Goal: Information Seeking & Learning: Learn about a topic

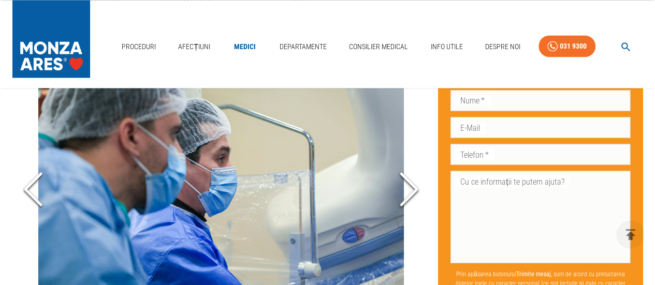
scroll to position [880, 0]
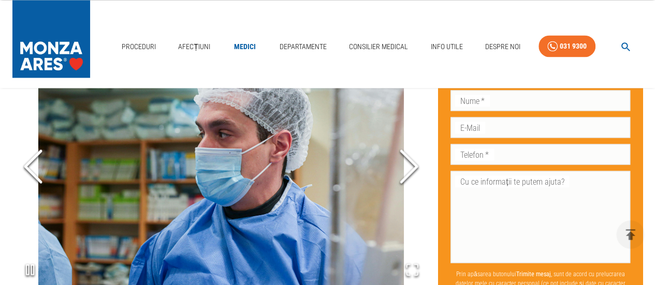
click at [414, 163] on polyline "Next Slide" at bounding box center [409, 166] width 16 height 31
click at [413, 163] on polyline "Next Slide" at bounding box center [409, 166] width 16 height 31
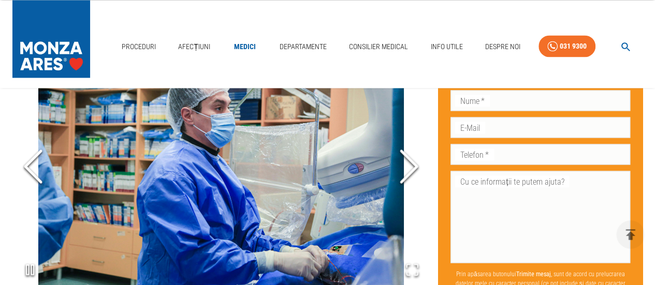
click at [413, 163] on polyline "Next Slide" at bounding box center [409, 166] width 16 height 31
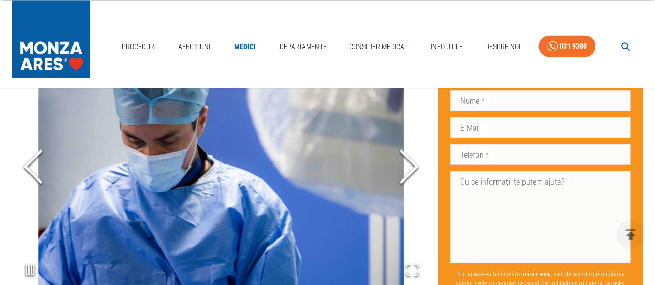
click at [413, 163] on polyline "Next Slide" at bounding box center [409, 166] width 16 height 31
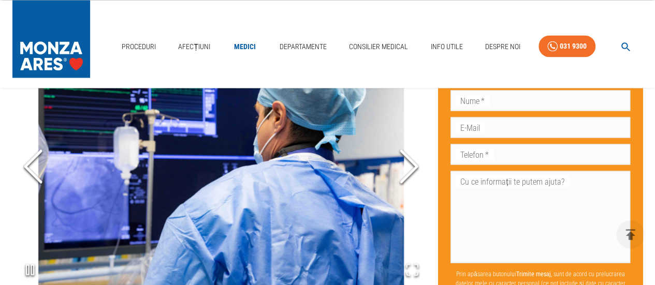
click at [413, 163] on polyline "Next Slide" at bounding box center [409, 166] width 16 height 31
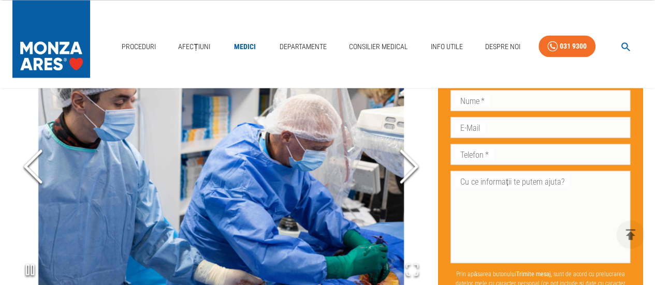
click at [411, 163] on icon "Next Slide" at bounding box center [408, 166] width 31 height 62
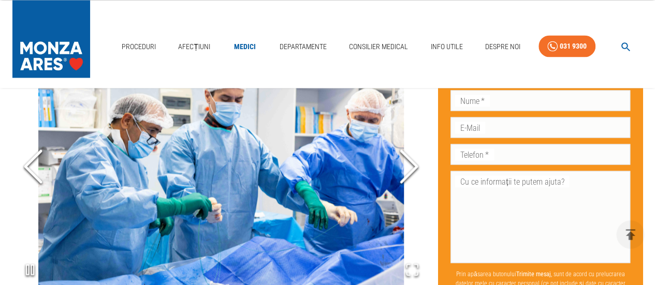
click at [416, 163] on polyline "Next Slide" at bounding box center [409, 166] width 16 height 31
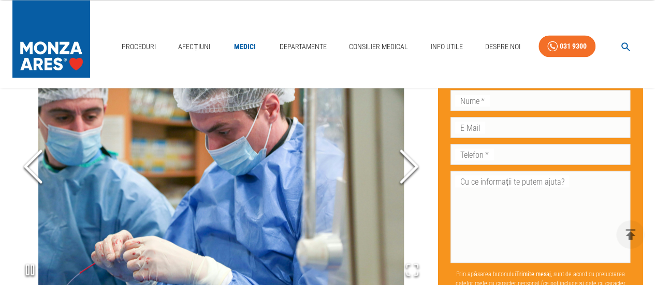
click at [410, 164] on icon "Next Slide" at bounding box center [408, 166] width 31 height 62
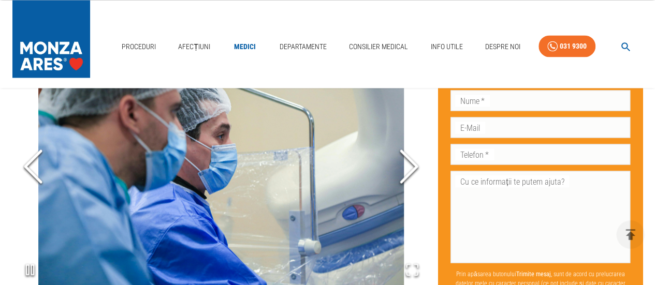
click at [410, 164] on icon "Next Slide" at bounding box center [408, 166] width 31 height 62
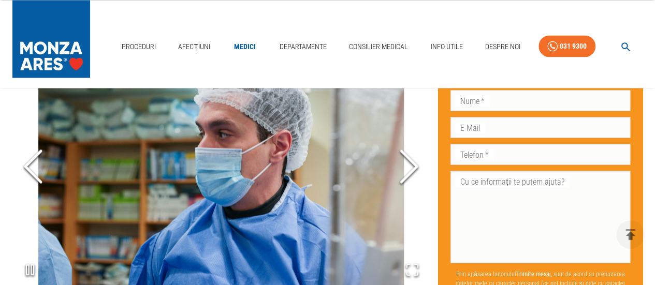
click at [410, 164] on icon "Next Slide" at bounding box center [408, 166] width 31 height 62
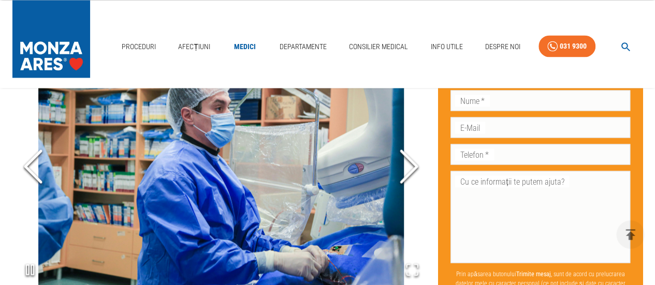
click at [410, 164] on icon "Next Slide" at bounding box center [408, 166] width 31 height 62
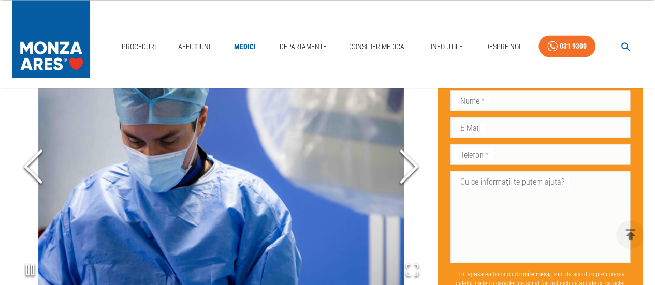
click at [410, 164] on icon "Next Slide" at bounding box center [408, 166] width 31 height 62
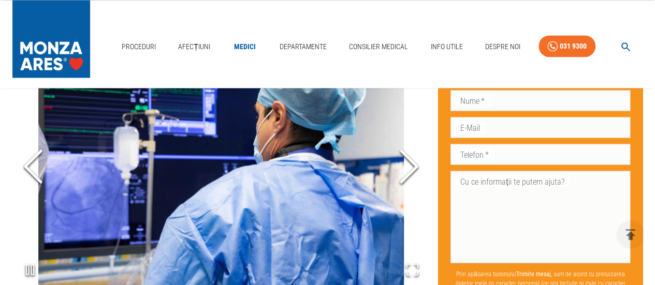
click at [410, 164] on icon "Next Slide" at bounding box center [408, 166] width 31 height 62
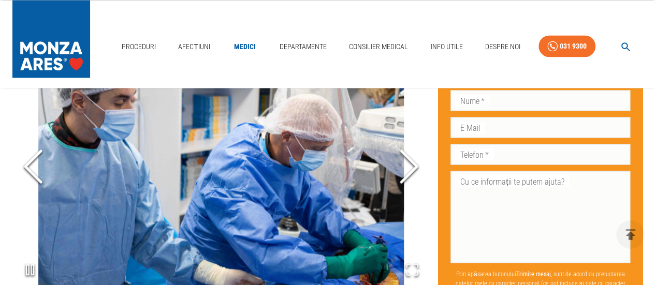
click at [410, 164] on icon "Next Slide" at bounding box center [408, 166] width 31 height 62
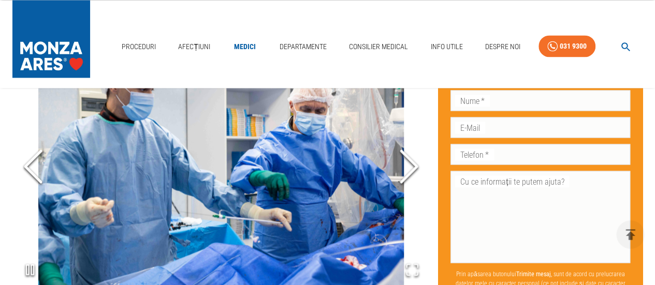
click at [410, 164] on icon "Next Slide" at bounding box center [408, 166] width 31 height 62
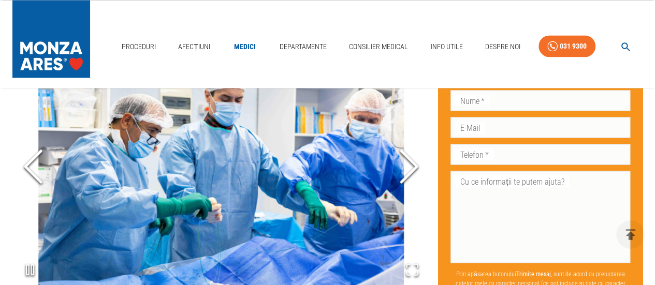
click at [410, 164] on icon "Next Slide" at bounding box center [408, 166] width 31 height 62
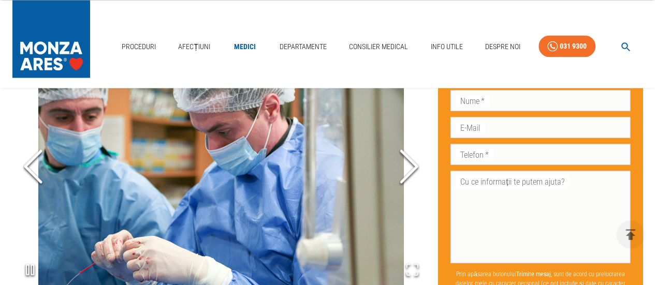
click at [410, 164] on icon "Next Slide" at bounding box center [408, 166] width 31 height 62
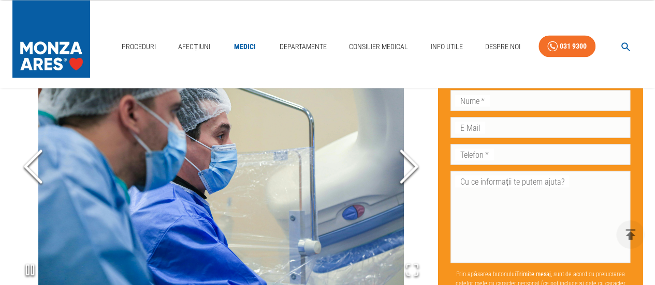
click at [410, 164] on icon "Next Slide" at bounding box center [408, 166] width 31 height 62
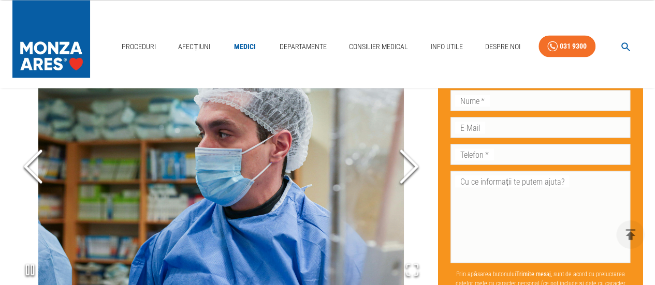
click at [410, 164] on icon "Next Slide" at bounding box center [408, 166] width 31 height 62
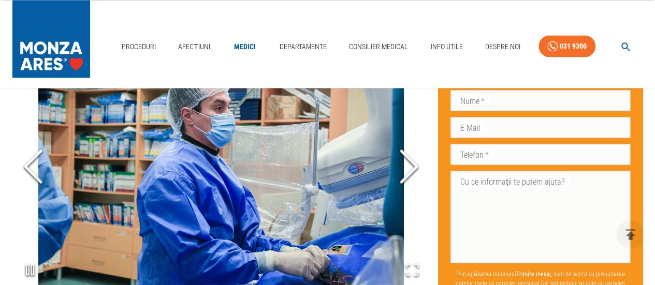
click at [410, 164] on icon "Next Slide" at bounding box center [408, 166] width 31 height 62
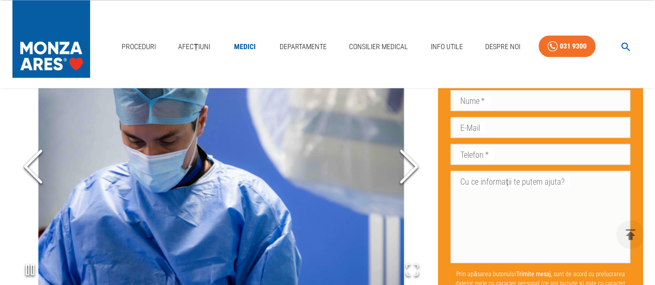
click at [410, 164] on icon "Next Slide" at bounding box center [408, 166] width 31 height 62
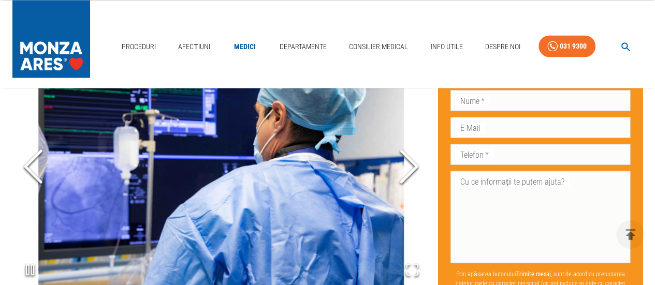
click at [410, 164] on icon "Next Slide" at bounding box center [408, 166] width 31 height 62
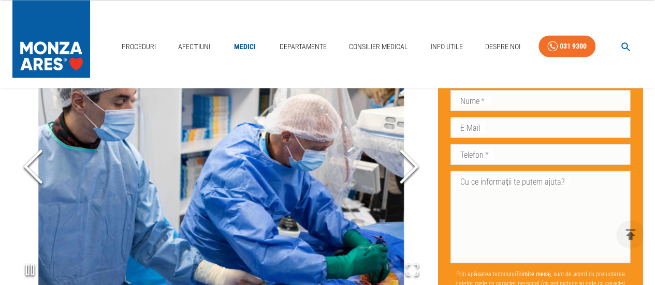
click at [411, 161] on polyline "Next Slide" at bounding box center [409, 166] width 16 height 31
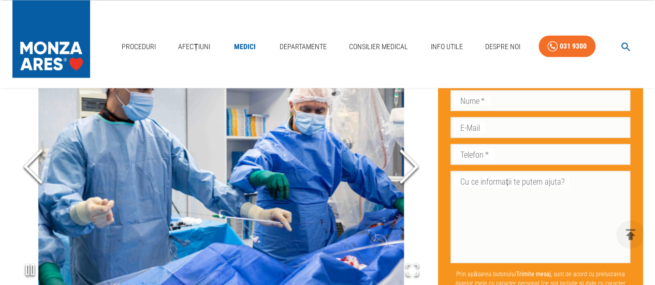
click at [411, 161] on polyline "Next Slide" at bounding box center [409, 166] width 16 height 31
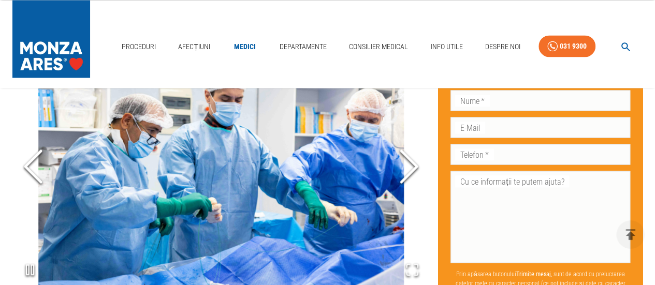
click at [411, 161] on polyline "Next Slide" at bounding box center [409, 166] width 16 height 31
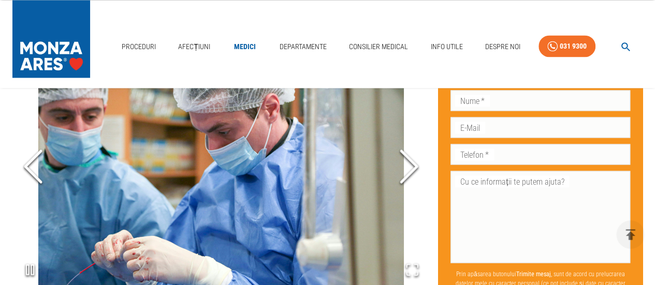
click at [411, 161] on polyline "Next Slide" at bounding box center [409, 166] width 16 height 31
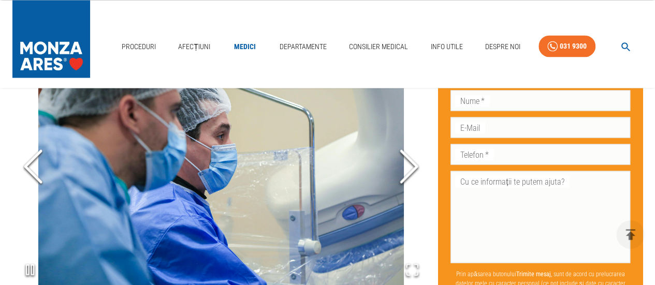
click at [411, 161] on polyline "Next Slide" at bounding box center [409, 166] width 16 height 31
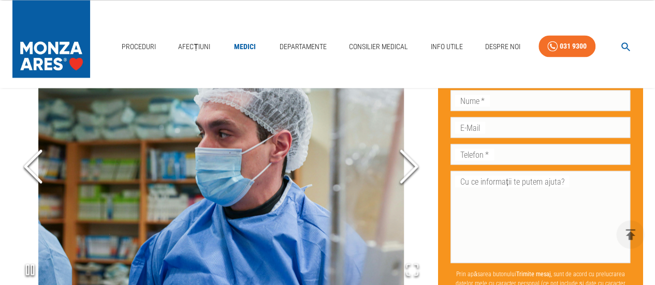
click at [411, 161] on polyline "Next Slide" at bounding box center [409, 166] width 16 height 31
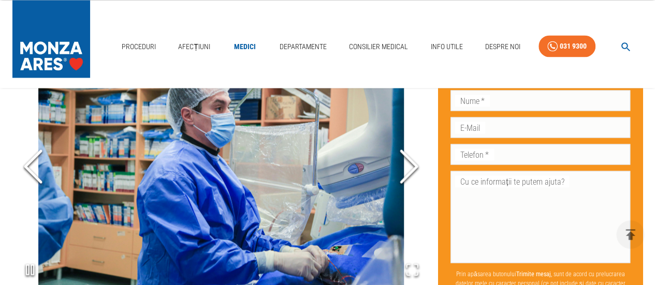
click at [411, 161] on polyline "Next Slide" at bounding box center [409, 166] width 16 height 31
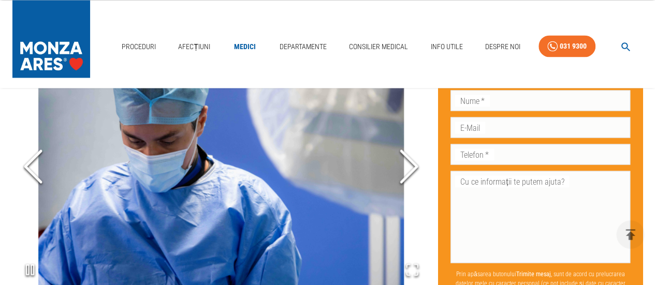
click at [408, 162] on icon "Next Slide" at bounding box center [408, 166] width 31 height 62
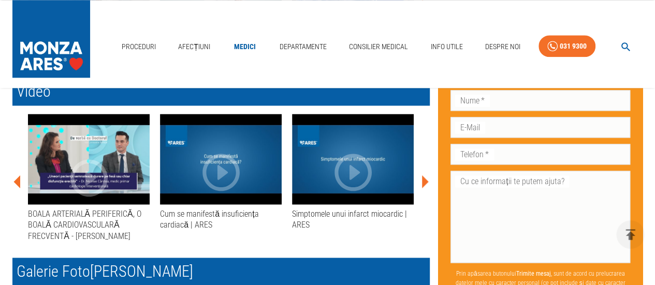
scroll to position [0, 0]
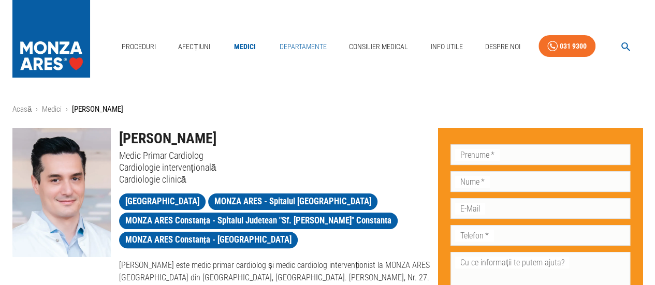
click at [294, 47] on link "Departamente" at bounding box center [302, 46] width 55 height 21
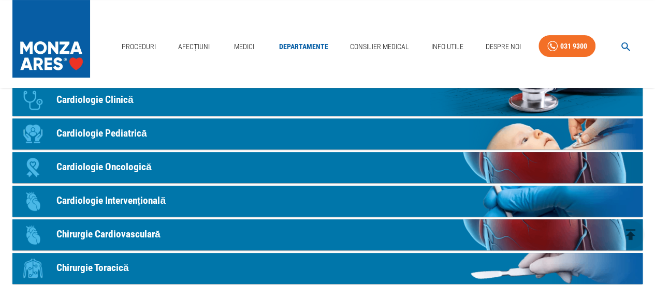
scroll to position [104, 0]
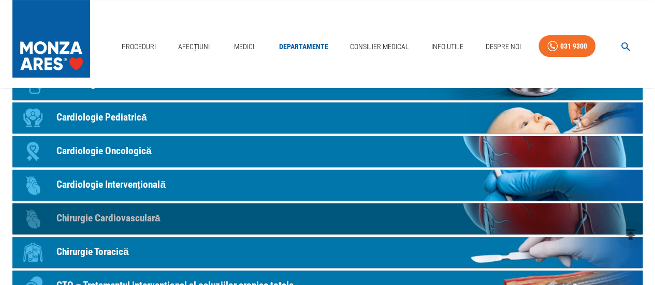
click at [110, 218] on p "Chirurgie Cardiovasculară" at bounding box center [108, 218] width 104 height 15
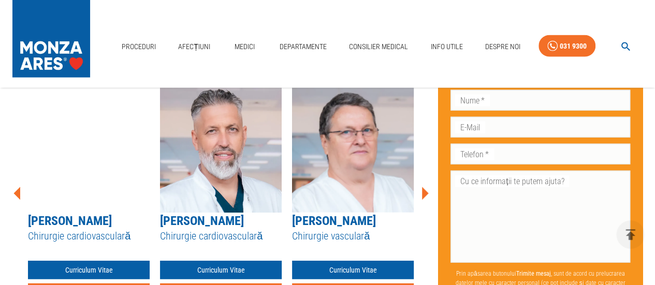
scroll to position [1139, 0]
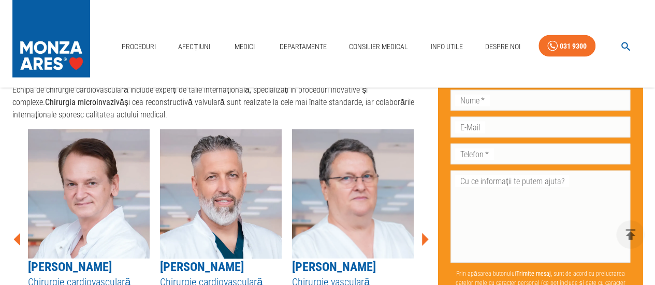
click at [424, 235] on icon at bounding box center [425, 239] width 7 height 13
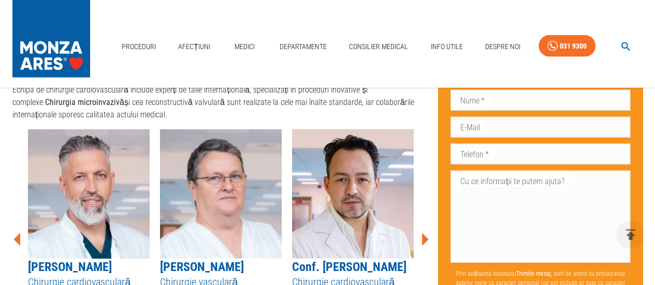
click at [424, 235] on icon at bounding box center [425, 239] width 7 height 13
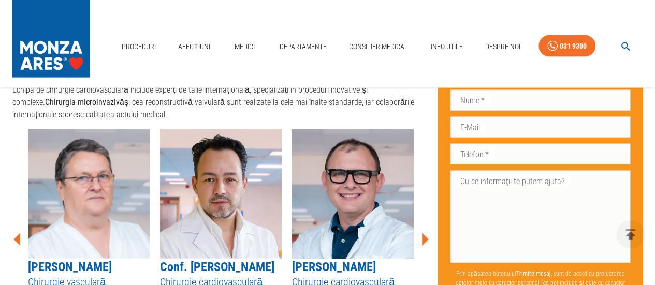
click at [425, 233] on icon at bounding box center [425, 239] width 7 height 13
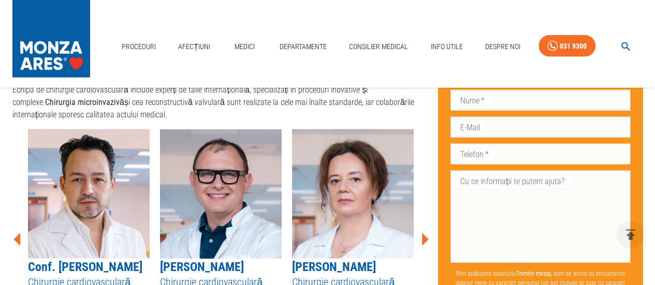
click at [425, 233] on icon at bounding box center [425, 239] width 7 height 13
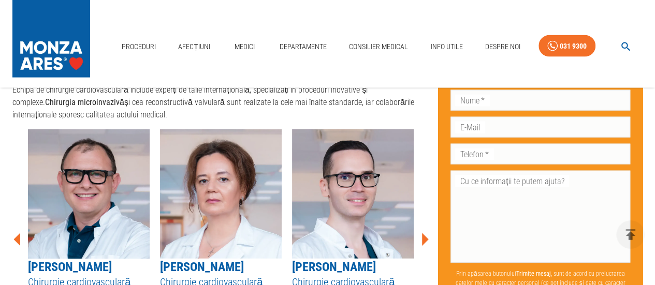
click at [425, 233] on icon at bounding box center [425, 239] width 7 height 13
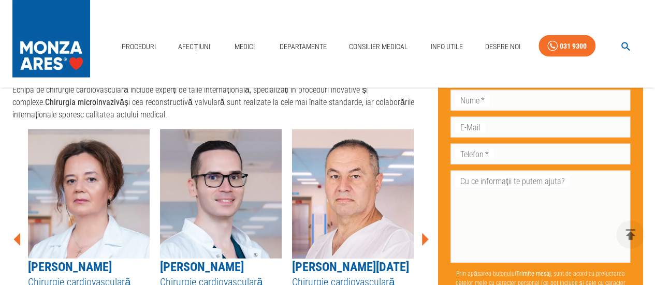
click at [425, 233] on icon at bounding box center [425, 239] width 7 height 13
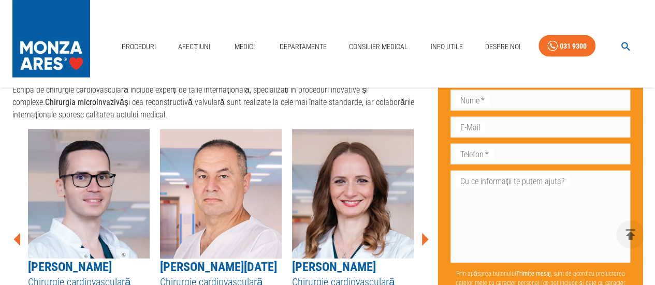
click at [425, 233] on icon at bounding box center [425, 239] width 7 height 13
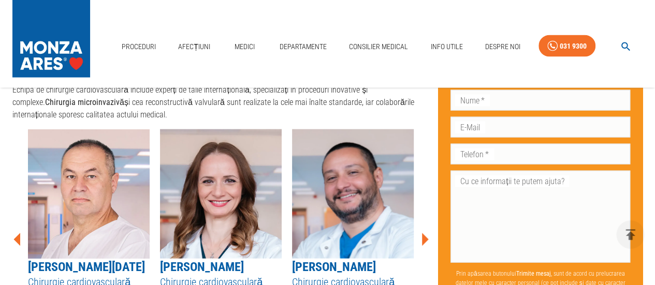
click at [425, 233] on icon at bounding box center [425, 239] width 7 height 13
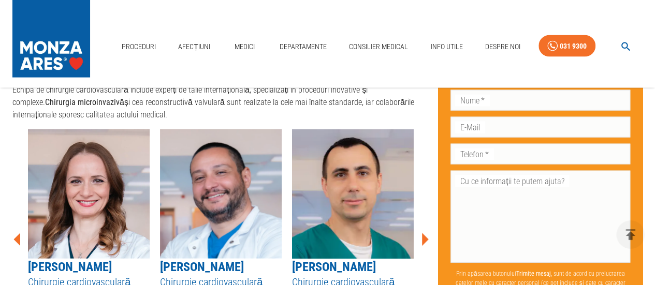
click at [425, 233] on icon at bounding box center [425, 239] width 7 height 13
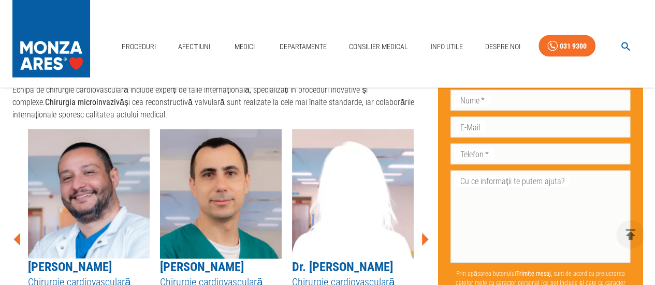
click at [425, 233] on icon at bounding box center [425, 239] width 7 height 13
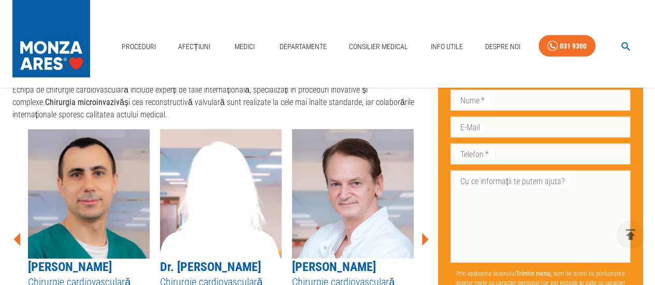
click at [425, 233] on icon at bounding box center [425, 239] width 7 height 13
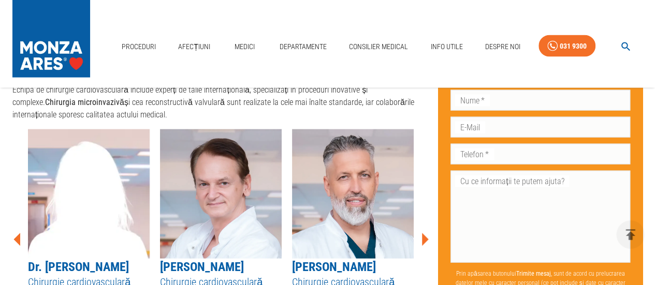
click at [425, 233] on icon at bounding box center [425, 239] width 7 height 13
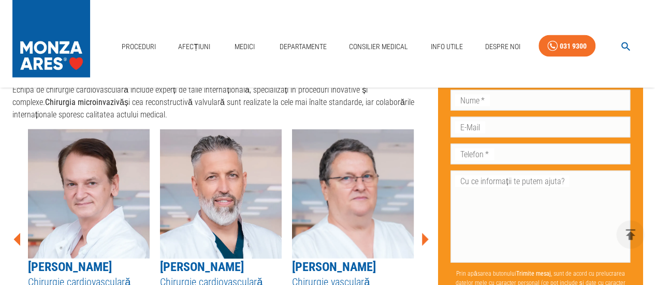
click at [205, 260] on link "[PERSON_NAME]" at bounding box center [202, 267] width 84 height 14
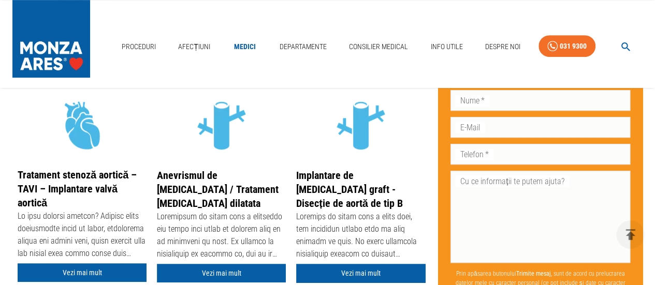
scroll to position [259, 0]
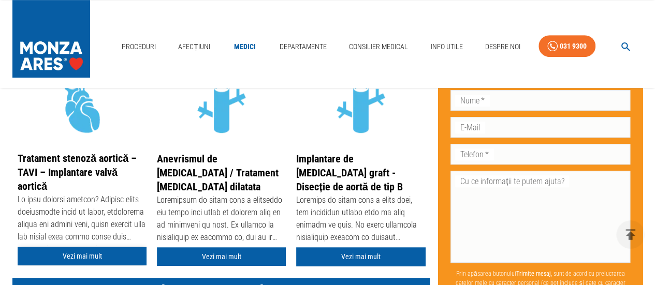
click at [80, 254] on link "Vezi mai mult" at bounding box center [82, 256] width 129 height 19
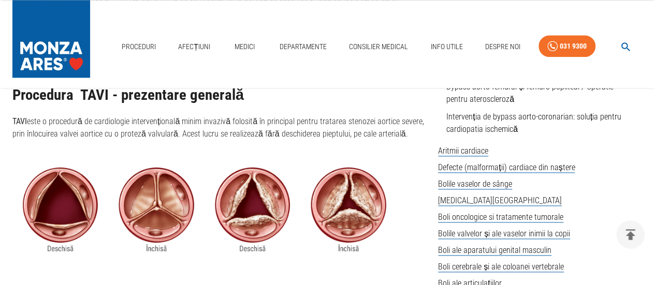
scroll to position [673, 0]
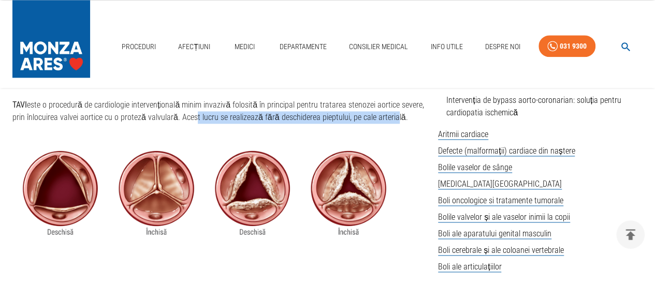
drag, startPoint x: 189, startPoint y: 116, endPoint x: 387, endPoint y: 120, distance: 197.7
click at [387, 120] on p "TAVI este o procedură de cardiologie intervențională minim invazivă folosită în…" at bounding box center [220, 111] width 417 height 25
click at [323, 114] on p "TAVI este o procedură de cardiologie intervențională minim invazivă folosită în…" at bounding box center [220, 111] width 417 height 25
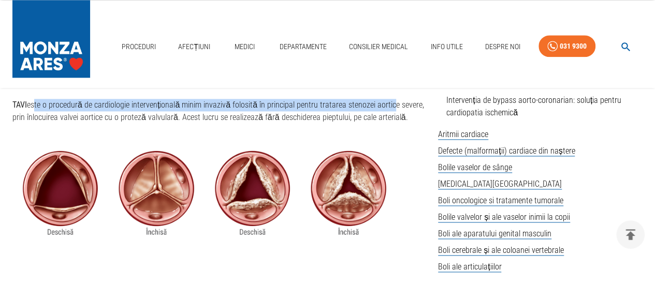
drag, startPoint x: 39, startPoint y: 105, endPoint x: 386, endPoint y: 108, distance: 346.8
click at [386, 108] on p "TAVI este o procedură de cardiologie intervențională minim invazivă folosită în…" at bounding box center [220, 111] width 417 height 25
click at [281, 102] on p "TAVI este o procedură de cardiologie intervențională minim invazivă folosită în…" at bounding box center [220, 111] width 417 height 25
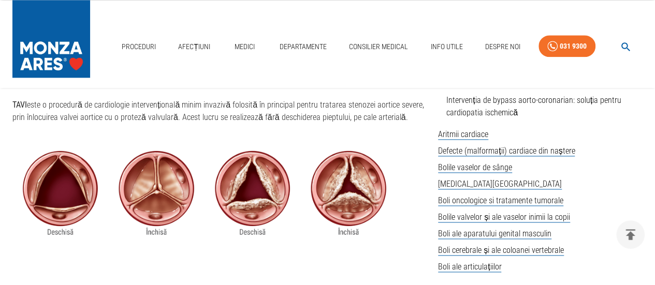
click at [51, 111] on p "TAVI este o procedură de cardiologie intervențională minim invazivă folosită în…" at bounding box center [220, 111] width 417 height 25
click at [89, 112] on p "TAVI este o procedură de cardiologie intervențională minim invazivă folosită în…" at bounding box center [220, 111] width 417 height 25
click at [136, 111] on p "TAVI este o procedură de cardiologie intervențională minim invazivă folosită în…" at bounding box center [220, 111] width 417 height 25
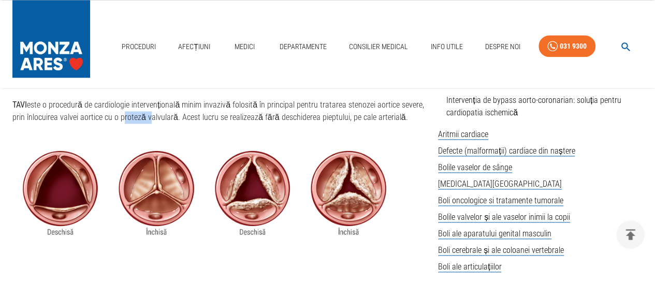
click at [136, 111] on p "TAVI este o procedură de cardiologie intervențională minim invazivă folosită în…" at bounding box center [220, 111] width 417 height 25
click at [164, 114] on p "TAVI este o procedură de cardiologie intervențională minim invazivă folosită în…" at bounding box center [220, 111] width 417 height 25
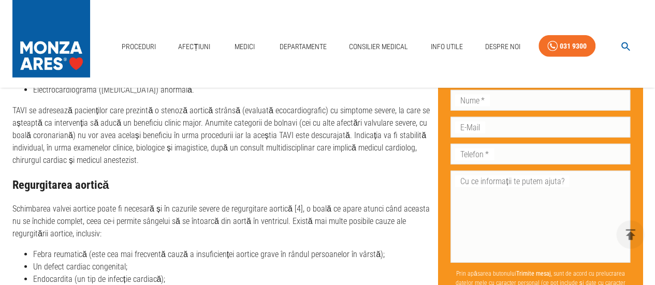
scroll to position [1397, 0]
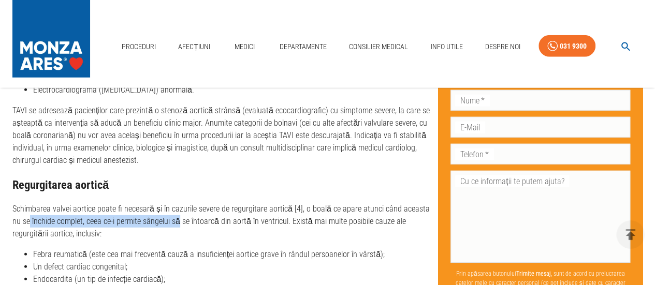
drag, startPoint x: 20, startPoint y: 222, endPoint x: 169, endPoint y: 221, distance: 149.1
click at [169, 221] on p "Schimbarea valvei aortice poate fi necesară și în cazurile severe de regurgitar…" at bounding box center [220, 221] width 417 height 37
click at [136, 222] on p "Schimbarea valvei aortice poate fi necesară și în cazurile severe de regurgitar…" at bounding box center [220, 221] width 417 height 37
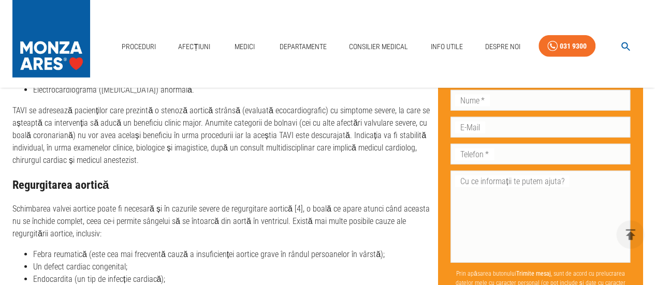
click at [202, 222] on p "Schimbarea valvei aortice poate fi necesară și în cazurile severe de regurgitar…" at bounding box center [220, 221] width 417 height 37
click at [252, 220] on p "Schimbarea valvei aortice poate fi necesară și în cazurile severe de regurgitar…" at bounding box center [220, 221] width 417 height 37
click at [294, 216] on p "Schimbarea valvei aortice poate fi necesară și în cazurile severe de regurgitar…" at bounding box center [220, 221] width 417 height 37
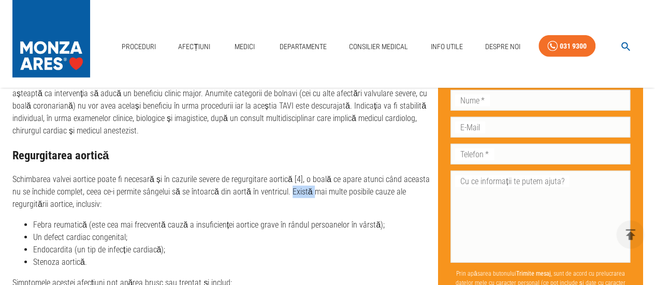
scroll to position [1449, 0]
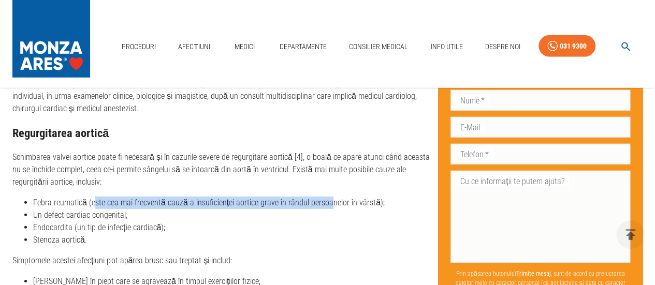
drag, startPoint x: 101, startPoint y: 199, endPoint x: 320, endPoint y: 199, distance: 218.9
click at [320, 199] on li "Febra reumatică (este cea mai frecventă cauză a insuficienței aortice grave în …" at bounding box center [231, 203] width 396 height 12
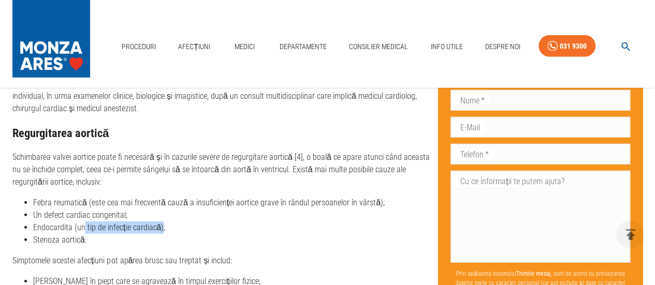
drag, startPoint x: 84, startPoint y: 227, endPoint x: 67, endPoint y: 237, distance: 19.0
click at [159, 226] on li "Endocardita (un tip de infecție cardiacă);" at bounding box center [231, 228] width 396 height 12
drag, startPoint x: 38, startPoint y: 241, endPoint x: 76, endPoint y: 240, distance: 37.8
click at [76, 240] on li "Stenoza aortică." at bounding box center [231, 240] width 396 height 12
click at [200, 234] on li "Stenoza aortică." at bounding box center [231, 240] width 396 height 12
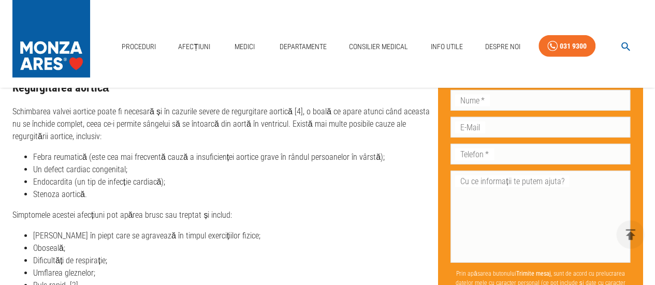
scroll to position [1553, 0]
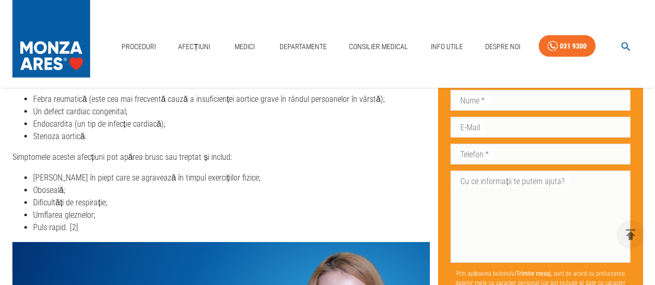
drag, startPoint x: 16, startPoint y: 155, endPoint x: 243, endPoint y: 158, distance: 227.8
click at [243, 158] on p "Simptomele acestei afecțiuni pot apărea brusc sau treptat și includ:" at bounding box center [220, 157] width 417 height 12
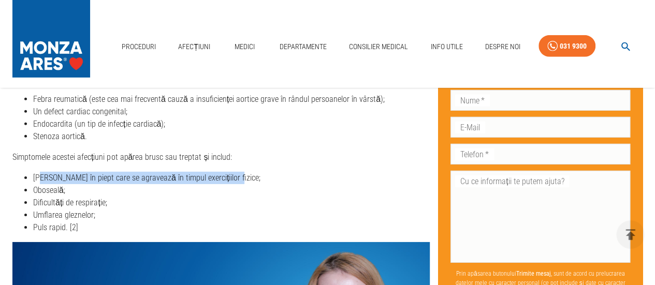
drag, startPoint x: 42, startPoint y: 178, endPoint x: 225, endPoint y: 175, distance: 182.7
click at [225, 175] on li "[PERSON_NAME] în piept care se agravează în timpul exercițiilor fizice;" at bounding box center [231, 178] width 396 height 12
click at [36, 192] on li "Oboseală;" at bounding box center [231, 190] width 396 height 12
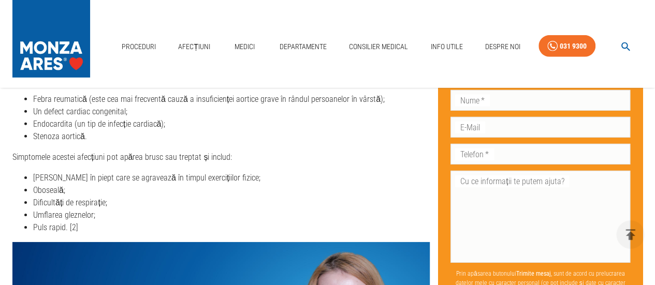
click at [49, 204] on li "Dificultăți de respirație;" at bounding box center [231, 203] width 396 height 12
click at [53, 215] on li "Umflarea gleznelor;" at bounding box center [231, 215] width 396 height 12
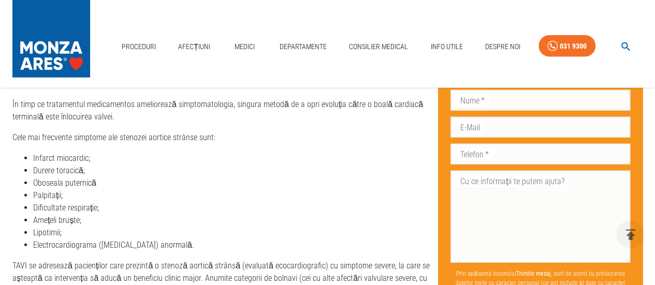
scroll to position [1397, 0]
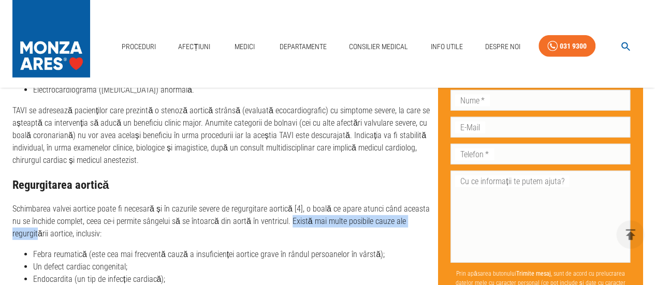
drag, startPoint x: 286, startPoint y: 220, endPoint x: 417, endPoint y: 215, distance: 131.0
click at [417, 215] on p "Schimbarea valvei aortice poate fi necesară și în cazurile severe de regurgitar…" at bounding box center [220, 221] width 417 height 37
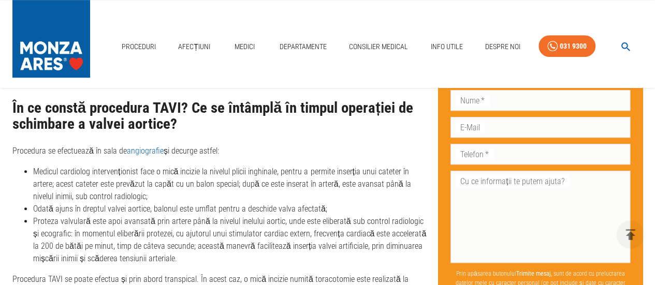
scroll to position [2277, 0]
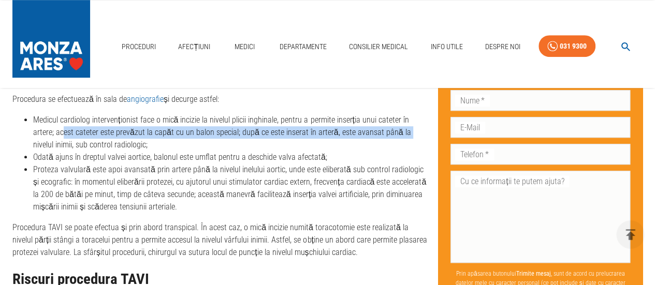
drag, startPoint x: 39, startPoint y: 130, endPoint x: 378, endPoint y: 131, distance: 339.0
click at [378, 131] on li "Medicul cardiolog intervenționist face o mică incizie la nivelul plicii inghina…" at bounding box center [231, 132] width 396 height 37
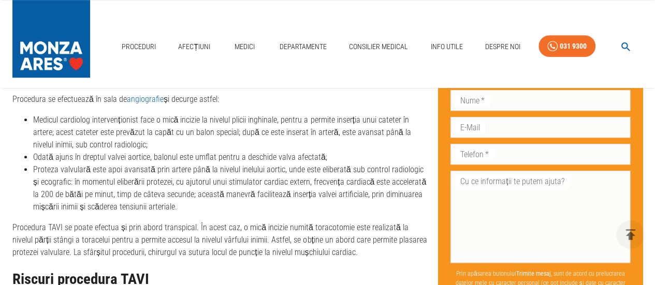
click at [393, 131] on li "Medicul cardiolog intervenționist face o mică incizie la nivelul plicii inghina…" at bounding box center [231, 132] width 396 height 37
click at [64, 145] on li "Medicul cardiolog intervenționist face o mică incizie la nivelul plicii inghina…" at bounding box center [231, 132] width 396 height 37
click at [90, 144] on li "Medicul cardiolog intervenționist face o mică incizie la nivelul plicii inghina…" at bounding box center [231, 132] width 396 height 37
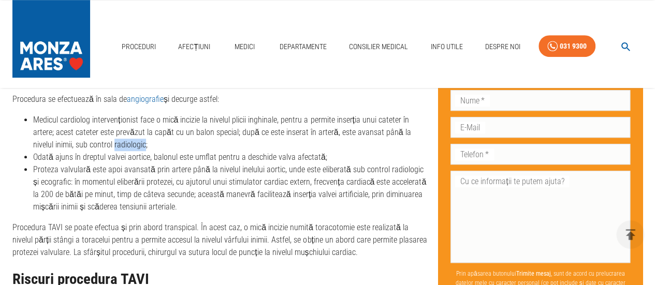
click at [90, 144] on li "Medicul cardiolog intervenționist face o mică incizie la nivelul plicii inghina…" at bounding box center [231, 132] width 396 height 37
click at [62, 158] on li "Odată ajuns în dreptul valvei aortice, balonul este umflat pentru a deschide va…" at bounding box center [231, 157] width 396 height 12
click at [91, 154] on li "Odată ajuns în dreptul valvei aortice, balonul este umflat pentru a deschide va…" at bounding box center [231, 157] width 396 height 12
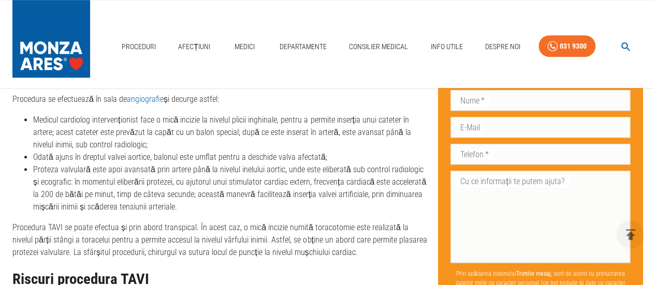
click at [118, 153] on li "Odată ajuns în dreptul valvei aortice, balonul este umflat pentru a deschide va…" at bounding box center [231, 157] width 396 height 12
click at [165, 155] on li "Odată ajuns în dreptul valvei aortice, balonul este umflat pentru a deschide va…" at bounding box center [231, 157] width 396 height 12
click at [212, 153] on li "Odată ajuns în dreptul valvei aortice, balonul este umflat pentru a deschide va…" at bounding box center [231, 157] width 396 height 12
drag, startPoint x: 212, startPoint y: 153, endPoint x: 220, endPoint y: 154, distance: 8.9
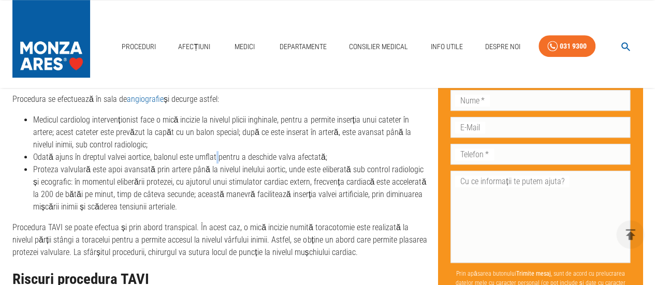
click at [212, 153] on li "Odată ajuns în dreptul valvei aortice, balonul este umflat pentru a deschide va…" at bounding box center [231, 157] width 396 height 12
click at [293, 154] on li "Odată ajuns în dreptul valvei aortice, balonul este umflat pentru a deschide va…" at bounding box center [231, 157] width 396 height 12
click at [40, 166] on li "Proteza valvulară este apoi avansată prin artere până la nivelul inelului aorti…" at bounding box center [231, 189] width 396 height 50
click at [76, 167] on li "Proteza valvulară este apoi avansată prin artere până la nivelul inelului aorti…" at bounding box center [231, 189] width 396 height 50
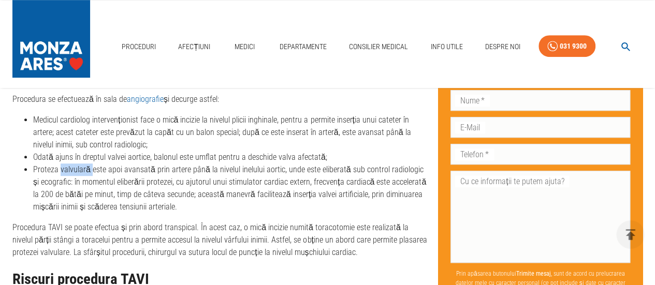
click at [76, 167] on li "Proteza valvulară este apoi avansată prin artere până la nivelul inelului aorti…" at bounding box center [231, 189] width 396 height 50
click at [103, 166] on li "Proteza valvulară este apoi avansată prin artere până la nivelul inelului aorti…" at bounding box center [231, 189] width 396 height 50
click at [154, 167] on li "Proteza valvulară este apoi avansată prin artere până la nivelul inelului aorti…" at bounding box center [231, 189] width 396 height 50
click at [176, 166] on li "Proteza valvulară este apoi avansată prin artere până la nivelul inelului aorti…" at bounding box center [231, 189] width 396 height 50
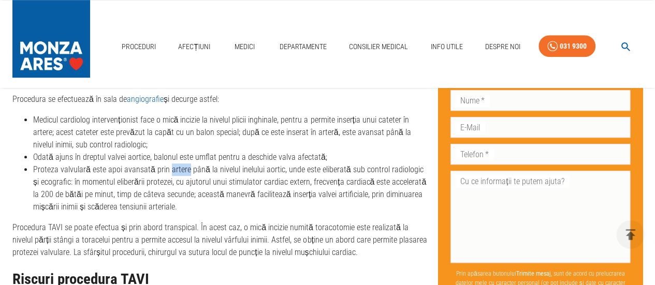
click at [177, 166] on li "Proteza valvulară este apoi avansată prin artere până la nivelul inelului aorti…" at bounding box center [231, 189] width 396 height 50
click at [224, 167] on li "Proteza valvulară este apoi avansată prin artere până la nivelul inelului aorti…" at bounding box center [231, 189] width 396 height 50
click at [243, 173] on li "Proteza valvulară este apoi avansată prin artere până la nivelul inelului aorti…" at bounding box center [231, 189] width 396 height 50
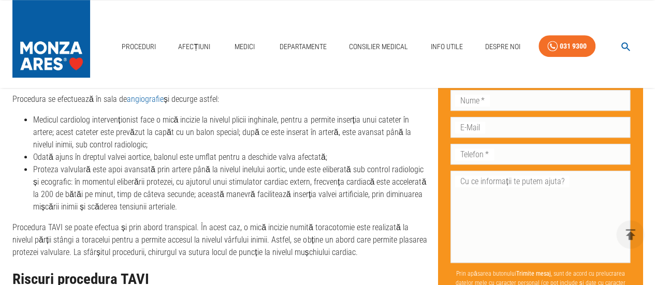
click at [284, 169] on li "Proteza valvulară este apoi avansată prin artere până la nivelul inelului aorti…" at bounding box center [231, 189] width 396 height 50
click at [308, 165] on li "Proteza valvulară este apoi avansată prin artere până la nivelul inelului aorti…" at bounding box center [231, 189] width 396 height 50
click at [341, 168] on li "Proteza valvulară este apoi avansată prin artere până la nivelul inelului aorti…" at bounding box center [231, 189] width 396 height 50
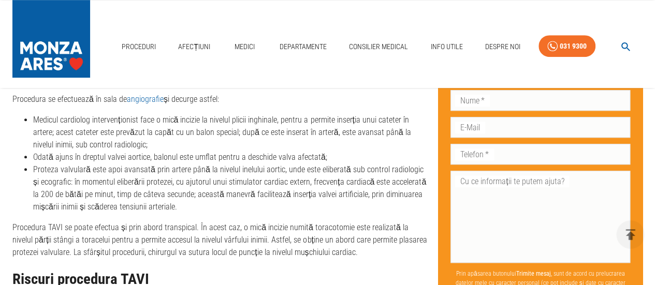
click at [343, 168] on li "Proteza valvulară este apoi avansată prin artere până la nivelul inelului aorti…" at bounding box center [231, 189] width 396 height 50
click at [91, 181] on li "Proteza valvulară este apoi avansată prin artere până la nivelul inelului aorti…" at bounding box center [231, 189] width 396 height 50
click at [186, 178] on li "Proteza valvulară este apoi avansată prin artere până la nivelul inelului aorti…" at bounding box center [231, 189] width 396 height 50
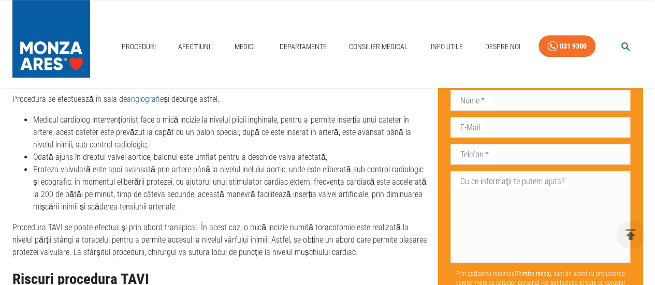
click at [227, 180] on li "Proteza valvulară este apoi avansată prin artere până la nivelul inelului aorti…" at bounding box center [231, 189] width 396 height 50
click at [316, 182] on li "Proteza valvulară este apoi avansată prin artere până la nivelul inelului aorti…" at bounding box center [231, 189] width 396 height 50
click at [347, 179] on li "Proteza valvulară este apoi avansată prin artere până la nivelul inelului aorti…" at bounding box center [231, 189] width 396 height 50
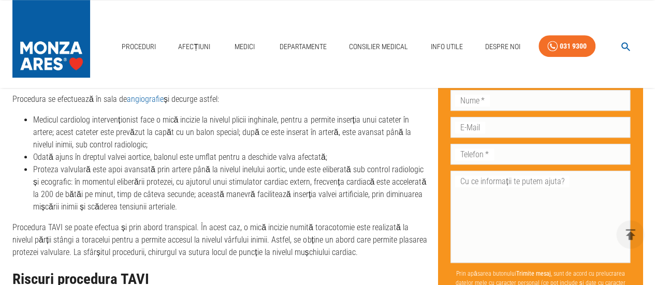
click at [63, 191] on li "Proteza valvulară este apoi avansată prin artere până la nivelul inelului aorti…" at bounding box center [231, 189] width 396 height 50
click at [94, 190] on li "Proteza valvulară este apoi avansată prin artere până la nivelul inelului aorti…" at bounding box center [231, 189] width 396 height 50
drag, startPoint x: 94, startPoint y: 190, endPoint x: 108, endPoint y: 189, distance: 14.1
click at [94, 190] on li "Proteza valvulară este apoi avansată prin artere până la nivelul inelului aorti…" at bounding box center [231, 189] width 396 height 50
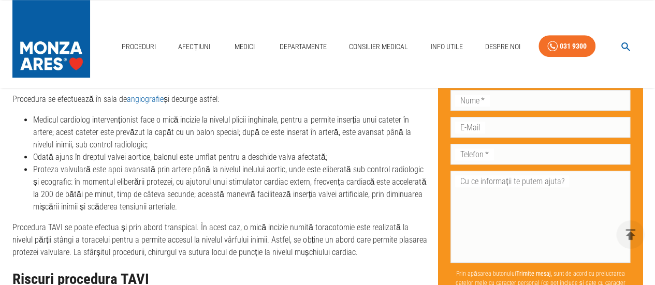
click at [109, 189] on li "Proteza valvulară este apoi avansată prin artere până la nivelul inelului aorti…" at bounding box center [231, 189] width 396 height 50
click at [110, 189] on li "Proteza valvulară este apoi avansată prin artere până la nivelul inelului aorti…" at bounding box center [231, 189] width 396 height 50
click at [172, 193] on li "Proteza valvulară este apoi avansată prin artere până la nivelul inelului aorti…" at bounding box center [231, 189] width 396 height 50
click at [171, 193] on li "Proteza valvulară este apoi avansată prin artere până la nivelul inelului aorti…" at bounding box center [231, 189] width 396 height 50
click at [228, 189] on li "Proteza valvulară este apoi avansată prin artere până la nivelul inelului aorti…" at bounding box center [231, 189] width 396 height 50
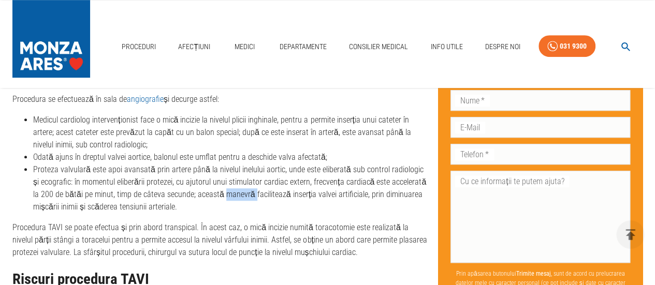
click at [228, 189] on li "Proteza valvulară este apoi avansată prin artere până la nivelul inelului aorti…" at bounding box center [231, 189] width 396 height 50
click at [276, 189] on li "Proteza valvulară este apoi avansată prin artere până la nivelul inelului aorti…" at bounding box center [231, 189] width 396 height 50
click at [349, 195] on li "Proteza valvulară este apoi avansată prin artere până la nivelul inelului aorti…" at bounding box center [231, 189] width 396 height 50
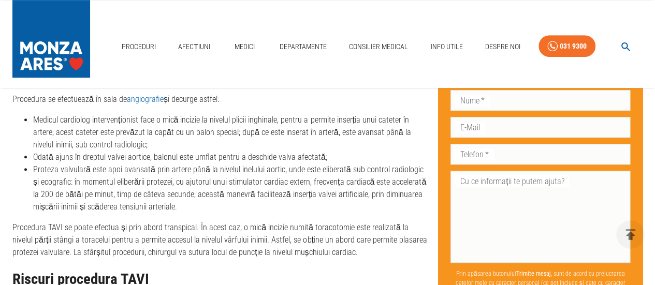
click at [393, 191] on li "Proteza valvulară este apoi avansată prin artere până la nivelul inelului aorti…" at bounding box center [231, 189] width 396 height 50
click at [48, 208] on li "Proteza valvulară este apoi avansată prin artere până la nivelul inelului aorti…" at bounding box center [231, 189] width 396 height 50
click at [67, 205] on li "Proteza valvulară este apoi avansată prin artere până la nivelul inelului aorti…" at bounding box center [231, 189] width 396 height 50
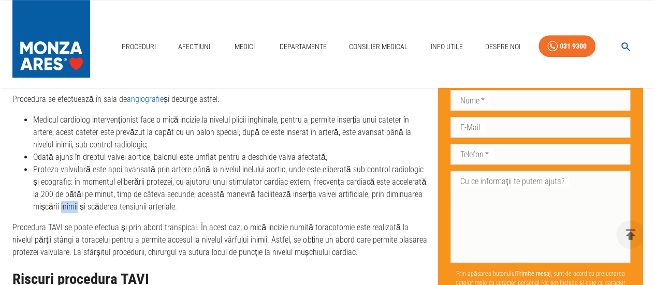
click at [67, 207] on li "Proteza valvulară este apoi avansată prin artere până la nivelul inelului aorti…" at bounding box center [231, 189] width 396 height 50
click at [102, 207] on li "Proteza valvulară este apoi avansată prin artere până la nivelul inelului aorti…" at bounding box center [231, 189] width 396 height 50
click at [125, 203] on li "Proteza valvulară este apoi avansată prin artere până la nivelul inelului aorti…" at bounding box center [231, 189] width 396 height 50
click at [126, 203] on li "Proteza valvulară este apoi avansată prin artere până la nivelul inelului aorti…" at bounding box center [231, 189] width 396 height 50
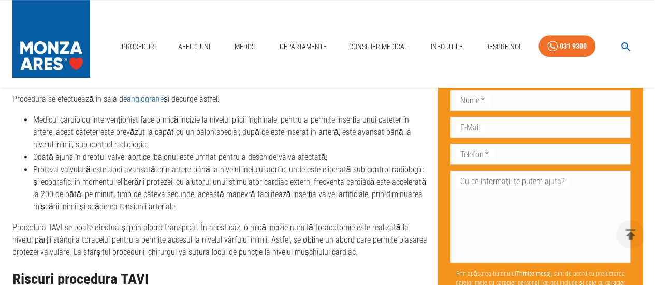
click at [158, 204] on li "Proteza valvulară este apoi avansată prin artere până la nivelul inelului aorti…" at bounding box center [231, 189] width 396 height 50
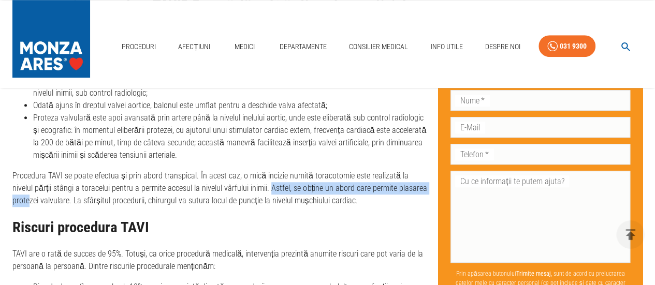
drag, startPoint x: 247, startPoint y: 186, endPoint x: 418, endPoint y: 183, distance: 170.3
click at [418, 183] on p "Procedura TAVI se poate efectua și prin abord transpical. În acest caz, o mică …" at bounding box center [220, 188] width 417 height 37
click at [323, 188] on p "Procedura TAVI se poate efectua și prin abord transpical. În acest caz, o mică …" at bounding box center [220, 188] width 417 height 37
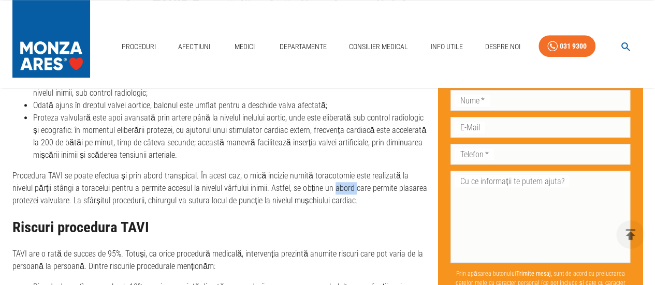
click at [323, 188] on p "Procedura TAVI se poate efectua și prin abord transpical. În acest caz, o mică …" at bounding box center [220, 188] width 417 height 37
click at [357, 187] on p "Procedura TAVI se poate efectua și prin abord transpical. În acest caz, o mică …" at bounding box center [220, 188] width 417 height 37
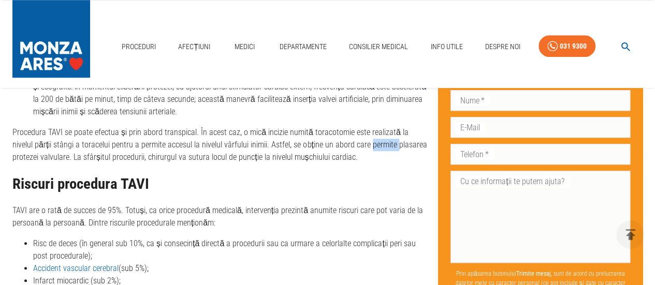
scroll to position [2433, 0]
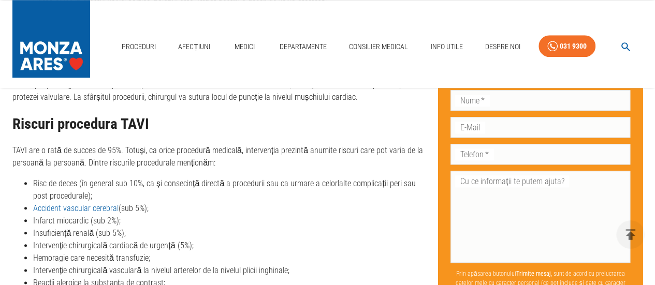
click at [88, 144] on p "TAVI are o rată de succes de 95%. Totuși, ca orice procedură medicală, interven…" at bounding box center [220, 156] width 417 height 25
click at [191, 162] on p "TAVI are o rată de succes de 95%. Totuși, ca orice procedură medicală, interven…" at bounding box center [220, 156] width 417 height 25
click at [65, 183] on li "Risc de deces (în general sub 10%, ca și consecință directă a procedurii sau ca…" at bounding box center [231, 190] width 396 height 25
click at [102, 182] on li "Risc de deces (în general sub 10%, ca și consecință directă a procedurii sau ca…" at bounding box center [231, 190] width 396 height 25
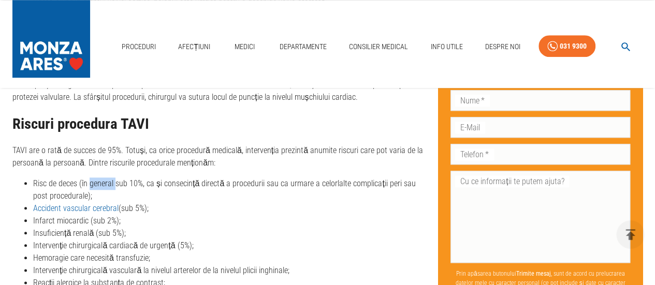
click at [102, 182] on li "Risc de deces (în general sub 10%, ca și consecință directă a procedurii sau ca…" at bounding box center [231, 190] width 396 height 25
click at [172, 183] on li "Risc de deces (în general sub 10%, ca și consecință directă a procedurii sau ca…" at bounding box center [231, 190] width 396 height 25
click at [211, 183] on li "Risc de deces (în general sub 10%, ca și consecință directă a procedurii sau ca…" at bounding box center [231, 190] width 396 height 25
click at [212, 183] on li "Risc de deces (în general sub 10%, ca și consecință directă a procedurii sau ca…" at bounding box center [231, 190] width 396 height 25
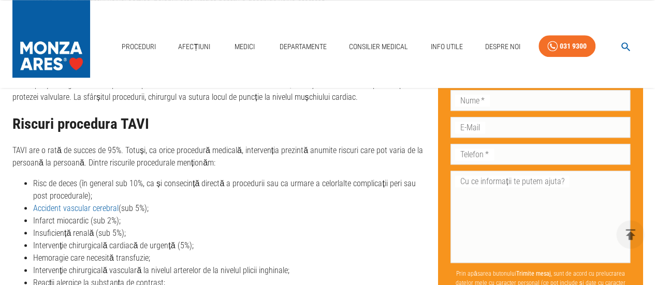
click at [251, 183] on li "Risc de deces (în general sub 10%, ca și consecință directă a procedurii sau ca…" at bounding box center [231, 190] width 396 height 25
click at [252, 183] on li "Risc de deces (în general sub 10%, ca și consecință directă a procedurii sau ca…" at bounding box center [231, 190] width 396 height 25
click at [288, 184] on li "Risc de deces (în general sub 10%, ca și consecință directă a procedurii sau ca…" at bounding box center [231, 190] width 396 height 25
click at [330, 184] on li "Risc de deces (în general sub 10%, ca și consecință directă a procedurii sau ca…" at bounding box center [231, 190] width 396 height 25
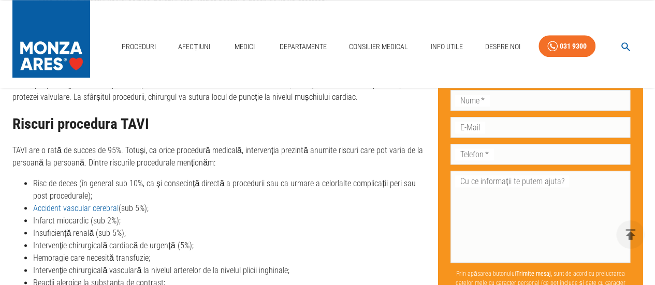
click at [364, 183] on li "Risc de deces (în general sub 10%, ca și consecință directă a procedurii sau ca…" at bounding box center [231, 190] width 396 height 25
click at [365, 183] on li "Risc de deces (în general sub 10%, ca și consecință directă a procedurii sau ca…" at bounding box center [231, 190] width 396 height 25
click at [53, 191] on li "Risc de deces (în general sub 10%, ca și consecință directă a procedurii sau ca…" at bounding box center [231, 190] width 396 height 25
drag, startPoint x: 148, startPoint y: 180, endPoint x: 154, endPoint y: 184, distance: 7.0
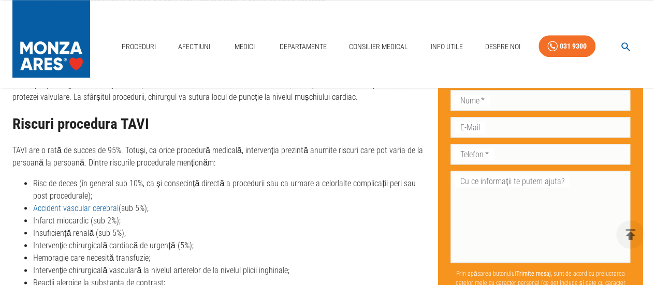
click at [148, 180] on li "Risc de deces (în general sub 10%, ca și consecință directă a procedurii sau ca…" at bounding box center [231, 190] width 396 height 25
drag, startPoint x: 40, startPoint y: 228, endPoint x: 90, endPoint y: 229, distance: 49.7
click at [90, 229] on li "Insuficiență renală (sub 5%);" at bounding box center [231, 233] width 396 height 12
click at [208, 228] on li "Insuficiență renală (sub 5%);" at bounding box center [231, 233] width 396 height 12
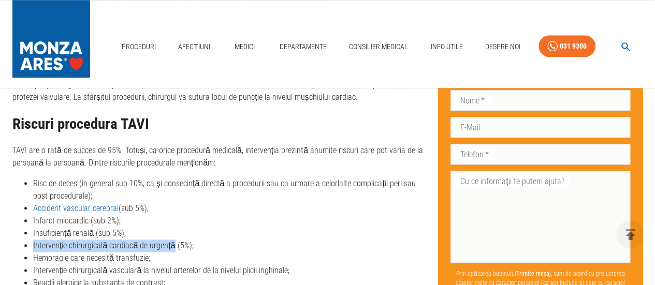
drag, startPoint x: 33, startPoint y: 240, endPoint x: 167, endPoint y: 242, distance: 134.6
click at [169, 242] on ul "Risc de deces (în general sub 10%, ca și consecință directă a procedurii sau ca…" at bounding box center [220, 265] width 417 height 174
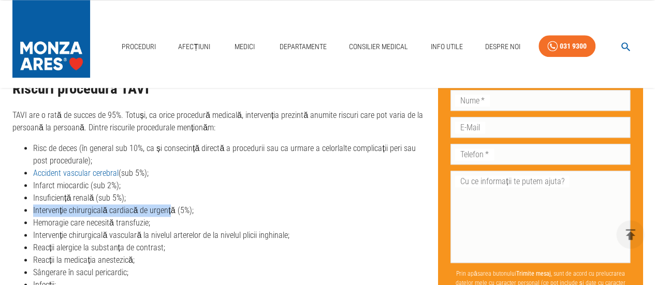
scroll to position [2484, 0]
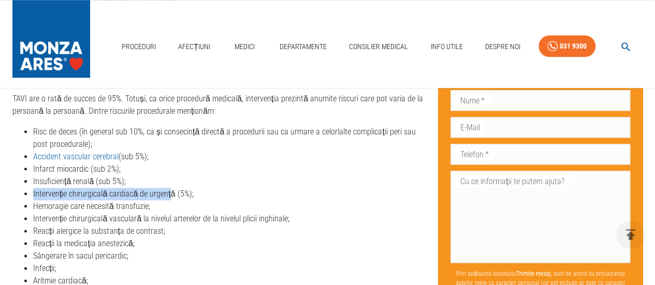
drag, startPoint x: 32, startPoint y: 203, endPoint x: 163, endPoint y: 204, distance: 130.4
click at [154, 204] on ul "Risc de deces (în general sub 10%, ca și consecință directă a procedurii sau ca…" at bounding box center [220, 213] width 417 height 174
click at [228, 204] on li "Hemoragie care necesită transfuzie;" at bounding box center [231, 206] width 396 height 12
drag, startPoint x: 41, startPoint y: 216, endPoint x: 289, endPoint y: 220, distance: 247.9
click at [289, 220] on li "Intervenție chirurgicală vasculară la nivelul arterelor de la nivelul plicii in…" at bounding box center [231, 219] width 396 height 12
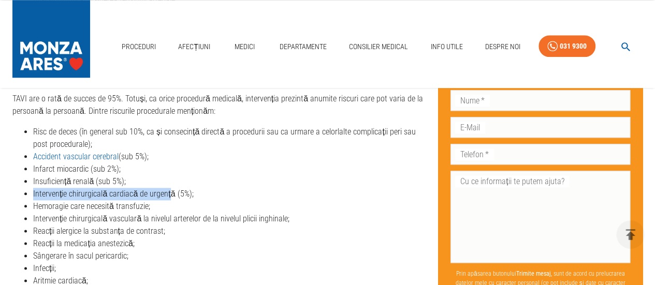
click at [359, 214] on li "Intervenție chirurgicală vasculară la nivelul arterelor de la nivelul plicii in…" at bounding box center [231, 219] width 396 height 12
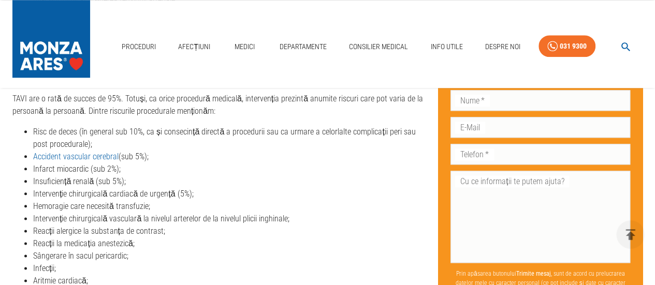
click at [319, 205] on li "Hemoragie care necesită transfuzie;" at bounding box center [231, 206] width 396 height 12
click at [60, 215] on li "Intervenție chirurgicală vasculară la nivelul arterelor de la nivelul plicii in…" at bounding box center [231, 219] width 396 height 12
click at [64, 227] on li "Reacții alergice la substanța de contrast;" at bounding box center [231, 231] width 396 height 12
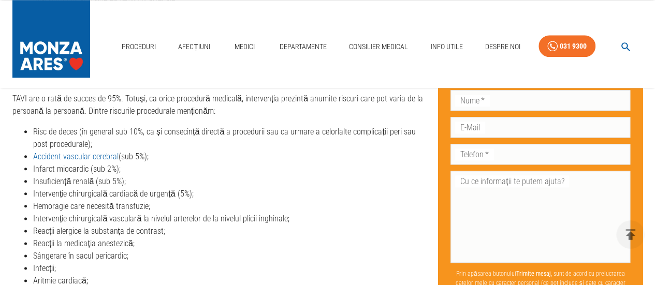
click at [119, 232] on li "Reacții alergice la substanța de contrast;" at bounding box center [231, 231] width 396 height 12
click at [151, 228] on li "Reacții alergice la substanța de contrast;" at bounding box center [231, 231] width 396 height 12
click at [55, 238] on li "Reacții la medicația anestezică;" at bounding box center [231, 244] width 396 height 12
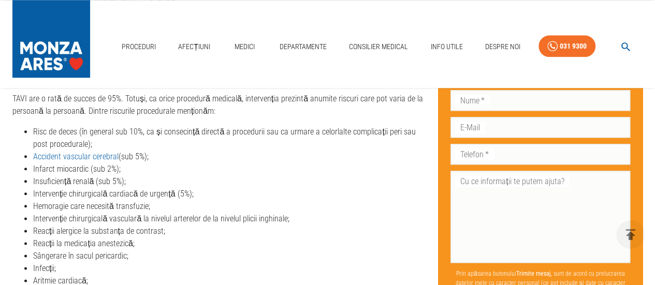
click at [105, 241] on li "Reacții la medicația anestezică;" at bounding box center [231, 244] width 396 height 12
drag, startPoint x: 105, startPoint y: 241, endPoint x: 61, endPoint y: 243, distance: 43.5
click at [99, 242] on li "Reacții la medicația anestezică;" at bounding box center [231, 244] width 396 height 12
click at [43, 255] on li "Sângerare în sacul pericardic;" at bounding box center [231, 256] width 396 height 12
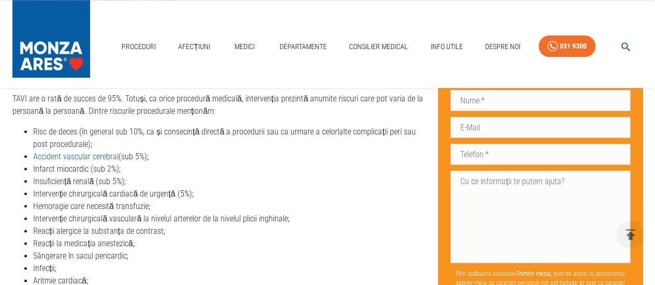
click at [87, 255] on li "Sângerare în sacul pericardic;" at bounding box center [231, 256] width 396 height 12
click at [110, 254] on li "Sângerare în sacul pericardic;" at bounding box center [231, 256] width 396 height 12
click at [38, 264] on li "Infecții;" at bounding box center [231, 268] width 396 height 12
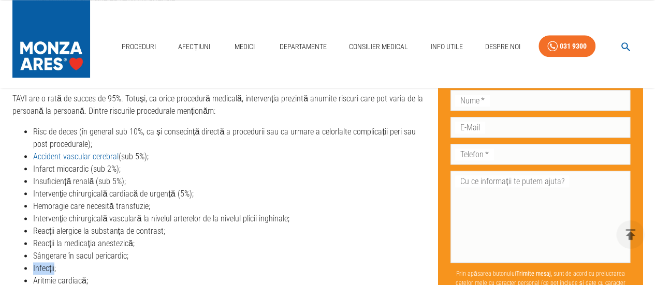
click at [38, 264] on li "Infecții;" at bounding box center [231, 268] width 396 height 12
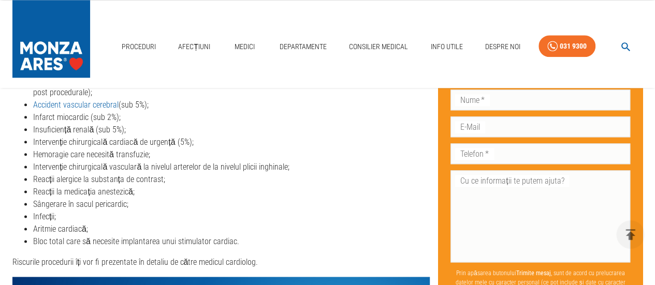
click at [53, 226] on li "Aritmie cardiacă;" at bounding box center [231, 229] width 396 height 12
click at [54, 238] on li "Bloc total care să necesite implantarea unui stimulator cardiac." at bounding box center [231, 241] width 396 height 12
drag, startPoint x: 54, startPoint y: 238, endPoint x: 98, endPoint y: 237, distance: 44.0
click at [54, 238] on li "Bloc total care să necesite implantarea unui stimulator cardiac." at bounding box center [231, 241] width 396 height 12
click at [74, 239] on li "Bloc total care să necesite implantarea unui stimulator cardiac." at bounding box center [231, 241] width 396 height 12
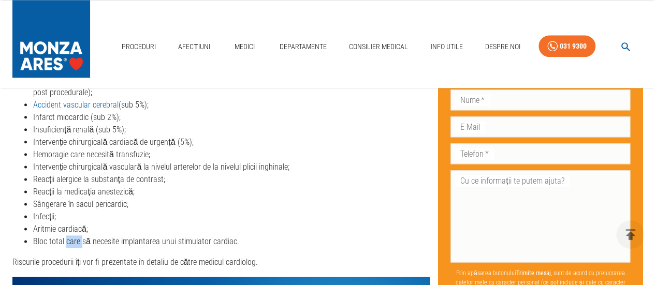
drag, startPoint x: 74, startPoint y: 239, endPoint x: 81, endPoint y: 239, distance: 6.7
click at [77, 239] on li "Bloc total care să necesite implantarea unui stimulator cardiac." at bounding box center [231, 241] width 396 height 12
click at [109, 239] on li "Bloc total care să necesite implantarea unui stimulator cardiac." at bounding box center [231, 241] width 396 height 12
drag, startPoint x: 109, startPoint y: 239, endPoint x: 115, endPoint y: 239, distance: 6.2
click at [111, 239] on li "Bloc total care să necesite implantarea unui stimulator cardiac." at bounding box center [231, 241] width 396 height 12
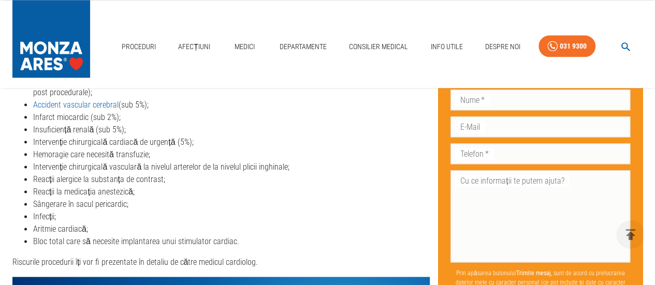
click at [140, 241] on li "Bloc total care să necesite implantarea unui stimulator cardiac." at bounding box center [231, 241] width 396 height 12
drag, startPoint x: 140, startPoint y: 241, endPoint x: 166, endPoint y: 241, distance: 25.9
click at [140, 241] on li "Bloc total care să necesite implantarea unui stimulator cardiac." at bounding box center [231, 241] width 396 height 12
click at [180, 241] on li "Bloc total care să necesite implantarea unui stimulator cardiac." at bounding box center [231, 241] width 396 height 12
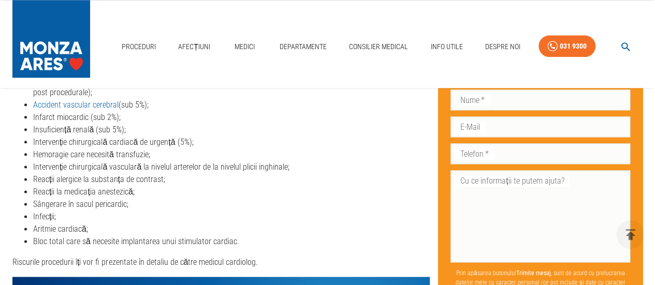
click at [229, 238] on li "Bloc total care să necesite implantarea unui stimulator cardiac." at bounding box center [231, 241] width 396 height 12
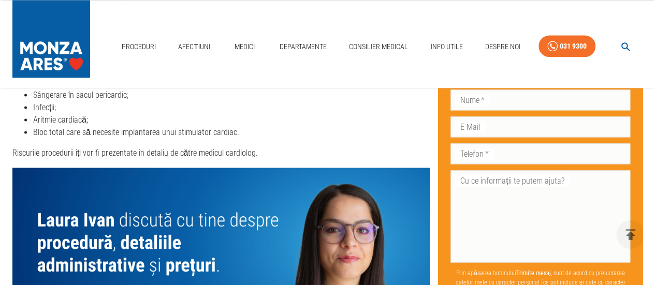
scroll to position [2640, 0]
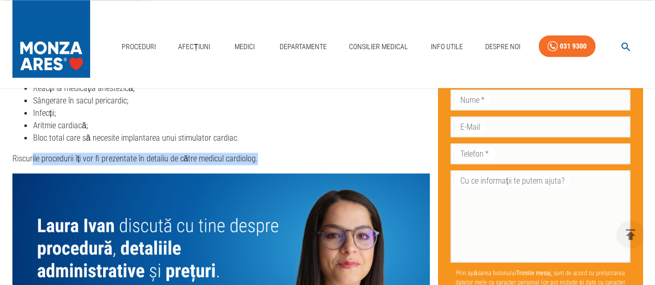
drag, startPoint x: 33, startPoint y: 155, endPoint x: 320, endPoint y: 149, distance: 286.8
click at [320, 149] on div "Riscuri procedura TAVI TAVI are o rată de succes de 95%. Totuși, ca orice proce…" at bounding box center [220, 37] width 417 height 257
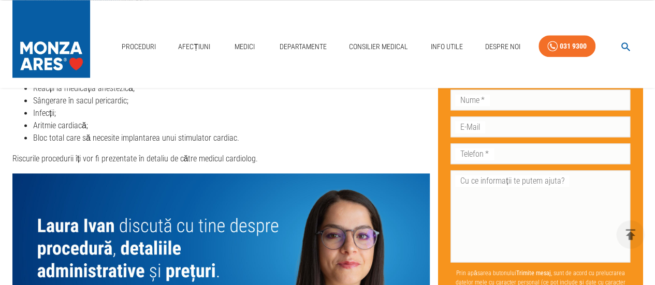
click at [344, 128] on li "Aritmie cardiacă;" at bounding box center [231, 126] width 396 height 12
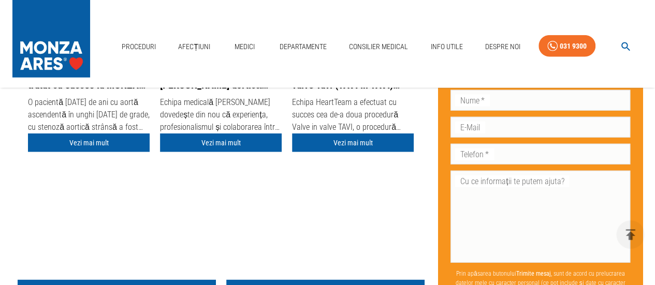
scroll to position [3121, 0]
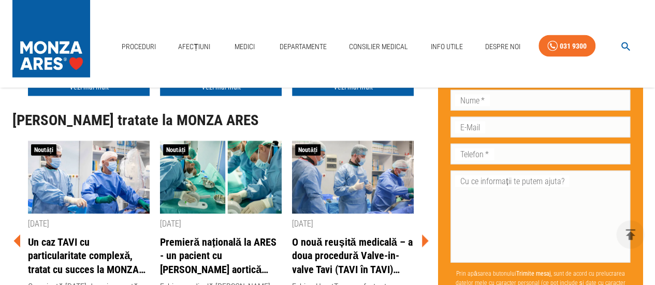
click at [219, 176] on img at bounding box center [221, 177] width 122 height 72
click at [210, 242] on link "Premieră națională la ARES - un pacient cu [PERSON_NAME] aortică severă, tratat…" at bounding box center [221, 255] width 122 height 41
